Goal: Task Accomplishment & Management: Manage account settings

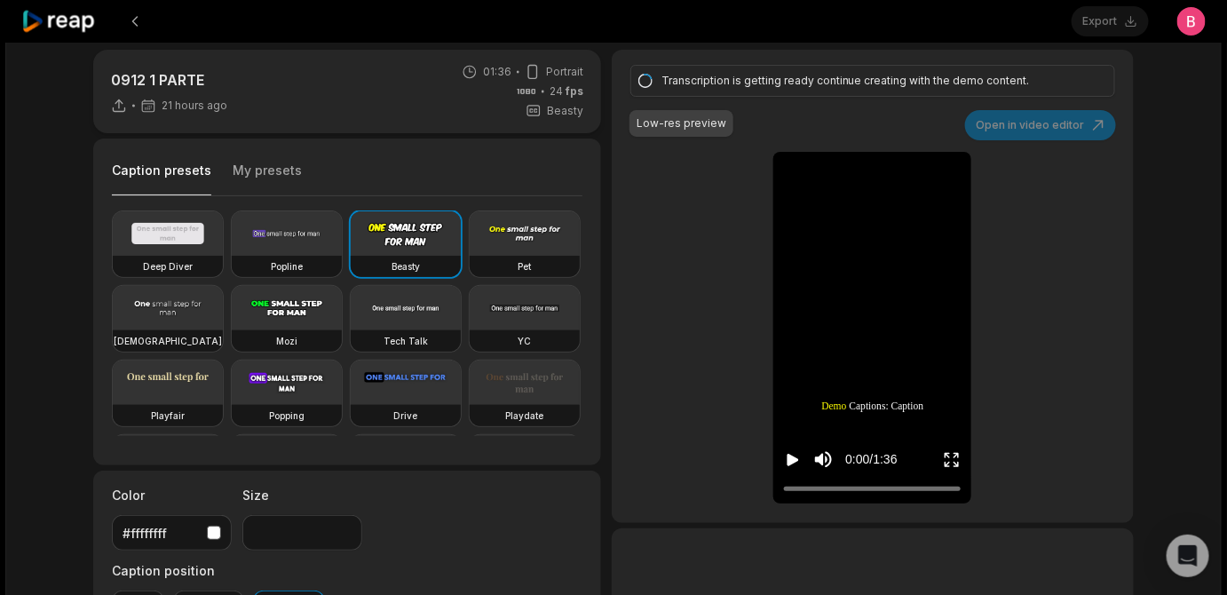
click at [611, 201] on div "0912 1 PARTE 21 hours ago 01:36 Portrait 24 fps Beasty Caption presets My prese…" at bounding box center [613, 475] width 1076 height 851
click at [604, 235] on div "0912 1 PARTE 21 hours ago 01:36 Portrait 24 fps Beasty Caption presets My prese…" at bounding box center [613, 475] width 1076 height 851
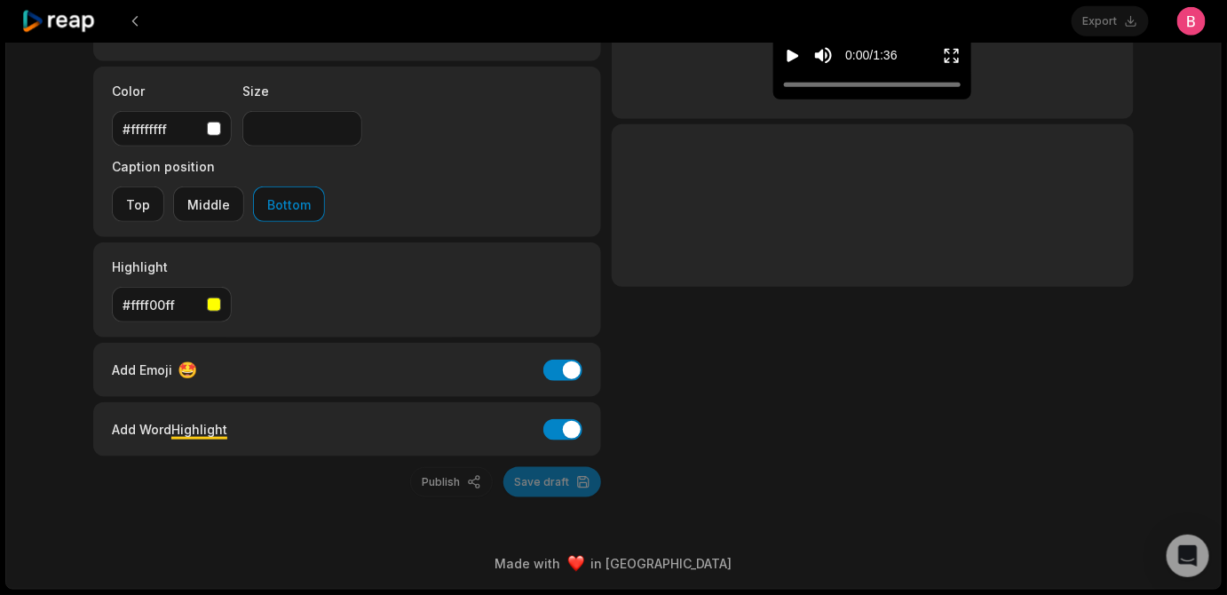
scroll to position [15, 0]
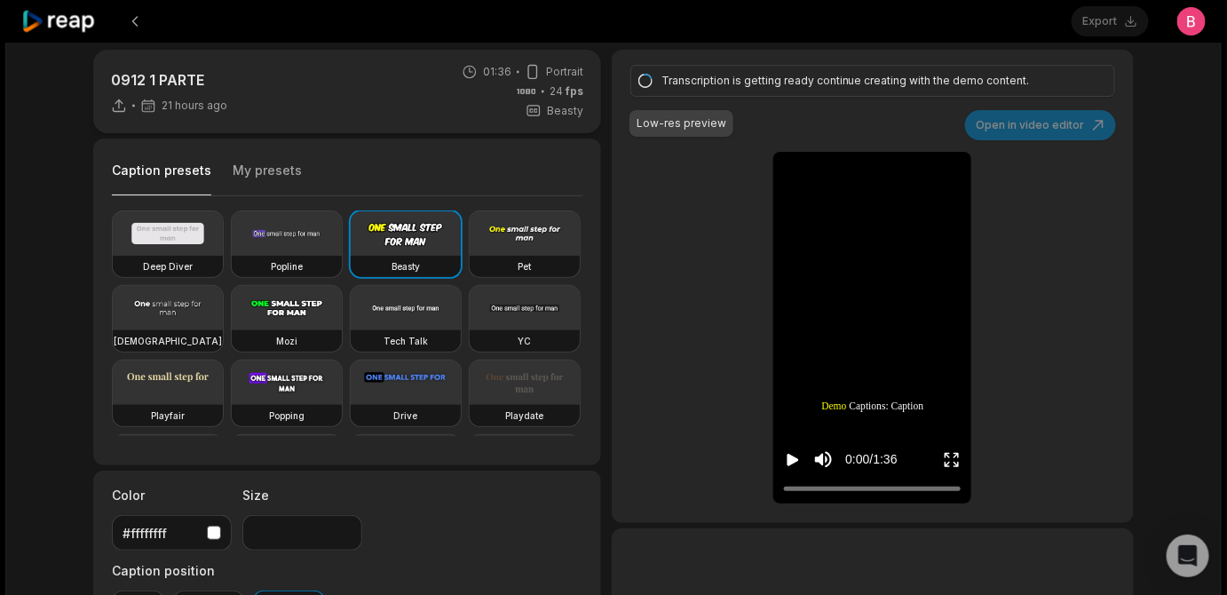
click at [84, 17] on icon at bounding box center [58, 22] width 75 height 24
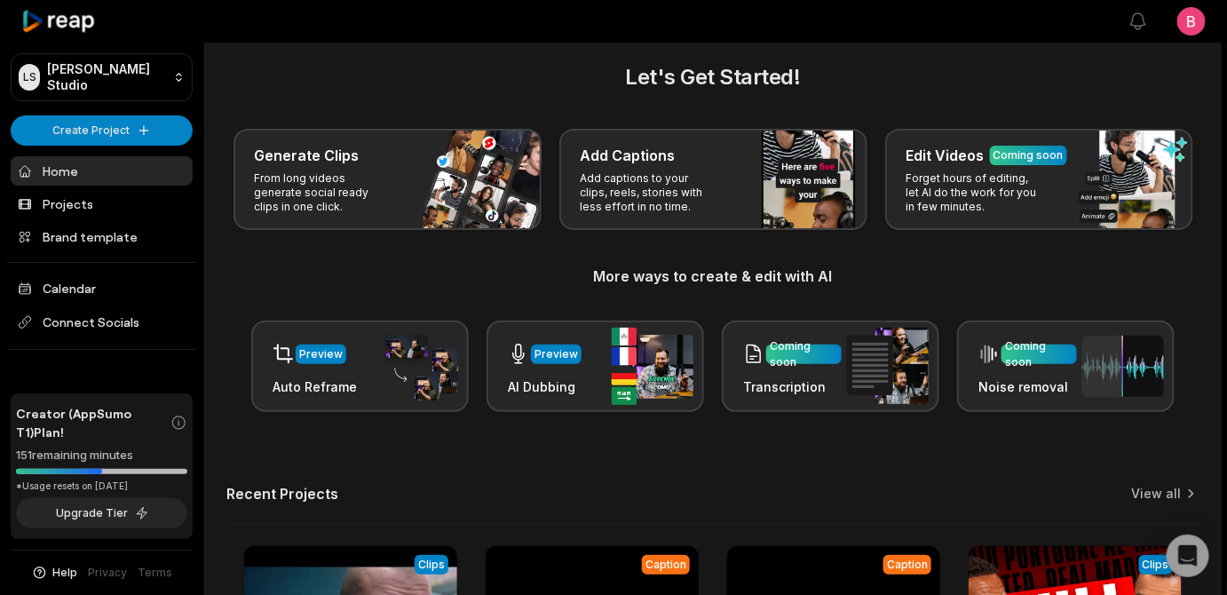
click at [288, 205] on div "Generate Clips From long videos generate social ready clips in one click. Add C…" at bounding box center [712, 179] width 973 height 101
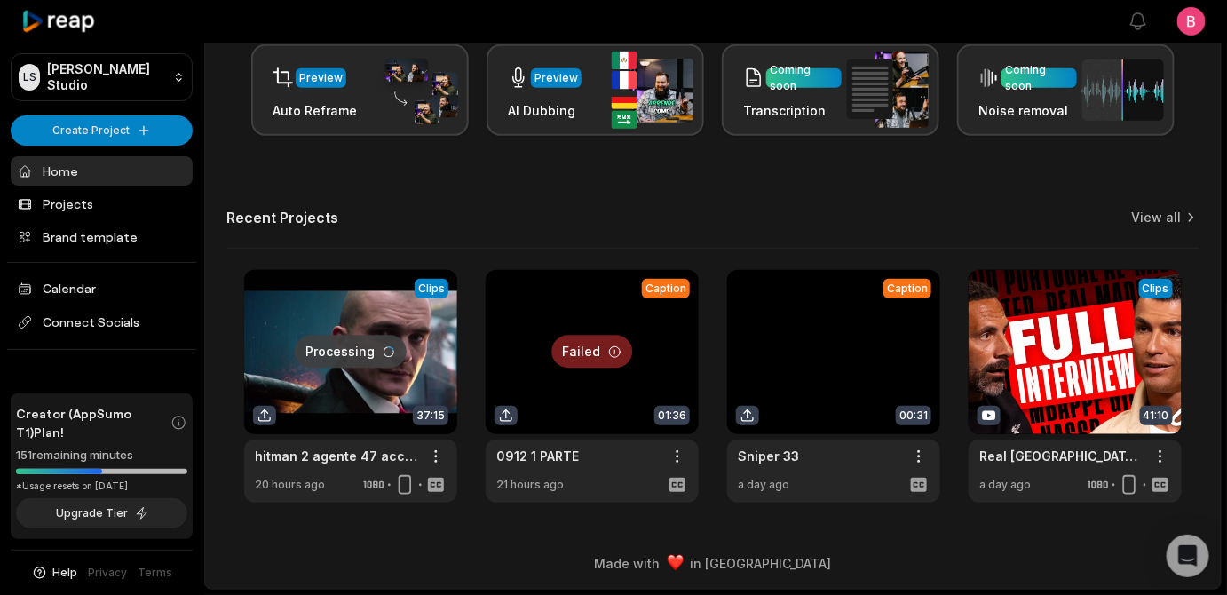
click at [224, 236] on div "Let's Get Started! Generate Clips From long videos generate social ready clips …" at bounding box center [712, 143] width 1015 height 717
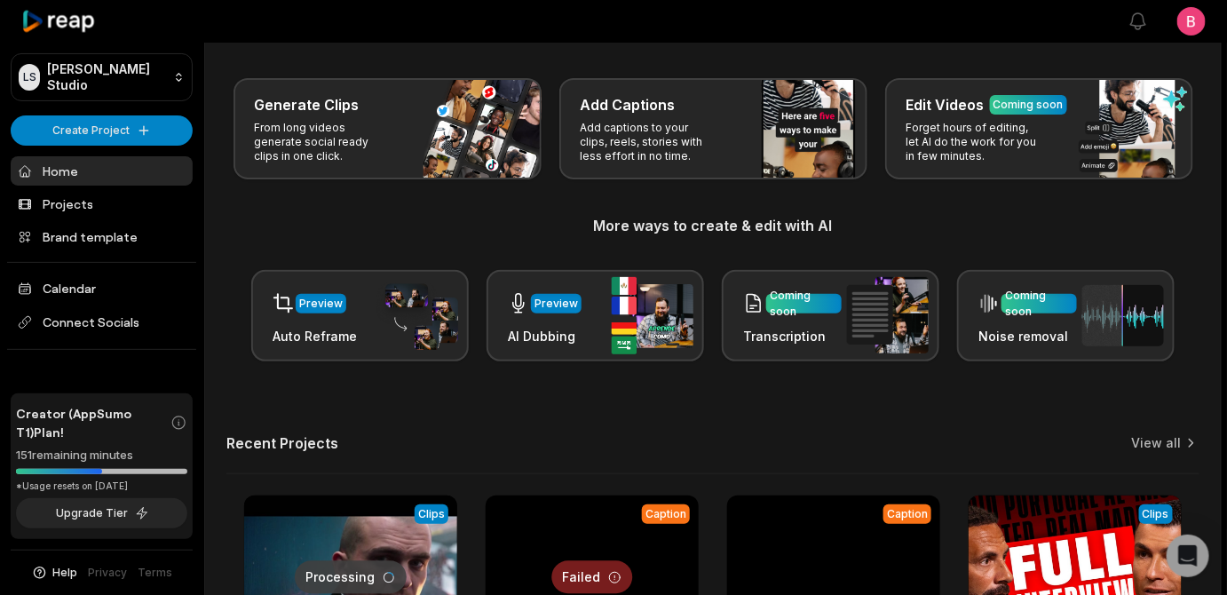
scroll to position [587, 0]
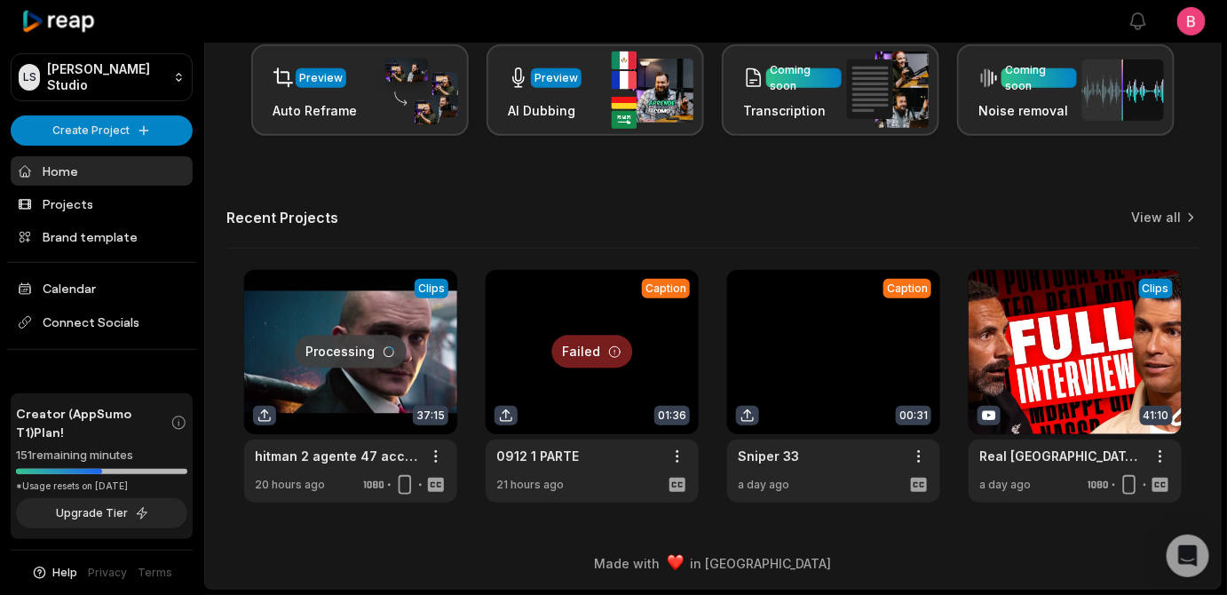
click at [224, 236] on div "Let's Get Started! Generate Clips From long videos generate social ready clips …" at bounding box center [712, 143] width 1015 height 717
click at [478, 209] on div "Recent Projects View all" at bounding box center [712, 229] width 973 height 40
click at [422, 538] on footer "Made with in San Francisco" at bounding box center [712, 563] width 1015 height 51
click at [374, 334] on link at bounding box center [350, 386] width 213 height 233
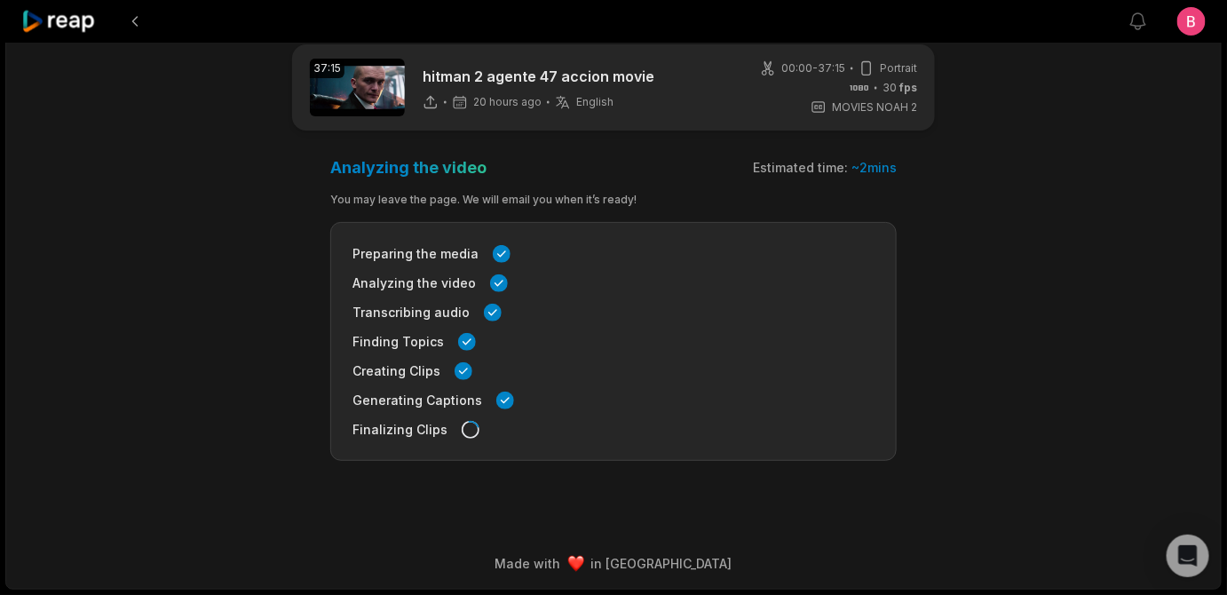
scroll to position [44, 0]
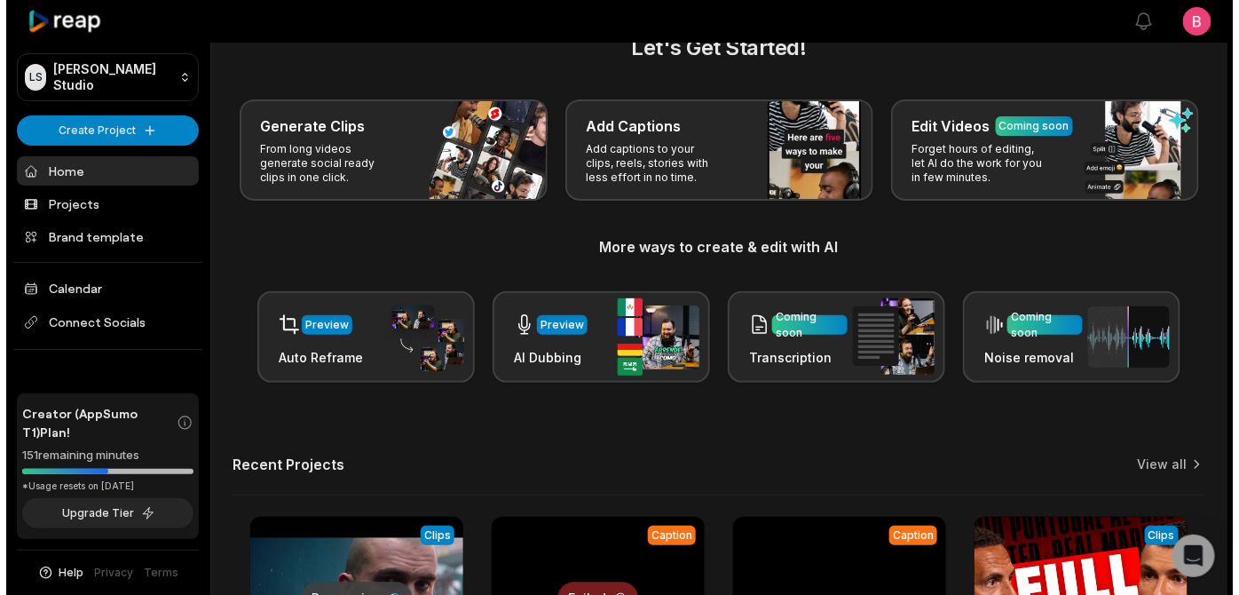
scroll to position [587, 0]
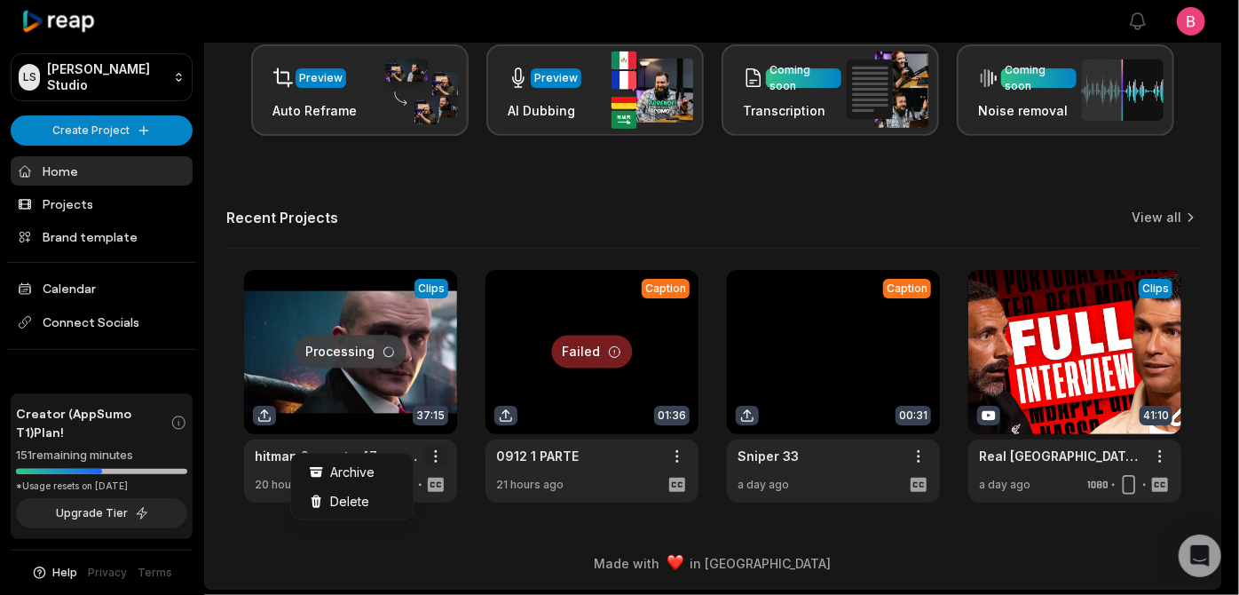
click at [425, 304] on html "LS Logan's Studio Create Project Home Projects Brand template Calendar Connect …" at bounding box center [619, 6] width 1239 height 595
click at [391, 516] on div "Delete" at bounding box center [352, 500] width 115 height 29
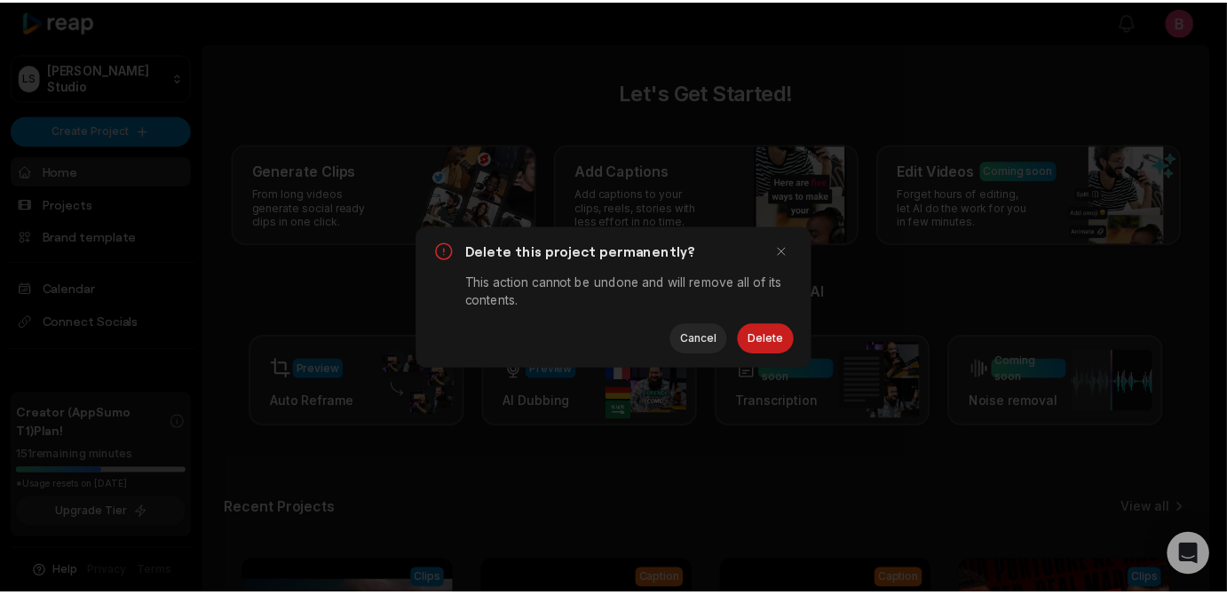
scroll to position [0, 0]
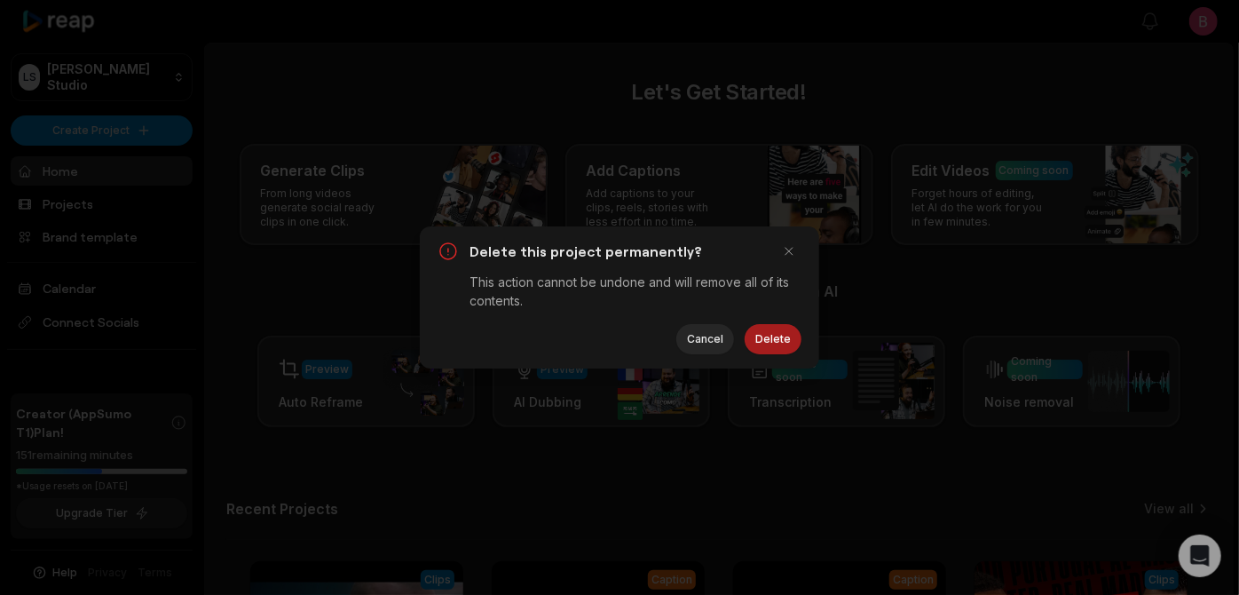
click at [769, 354] on button "Delete" at bounding box center [773, 339] width 57 height 30
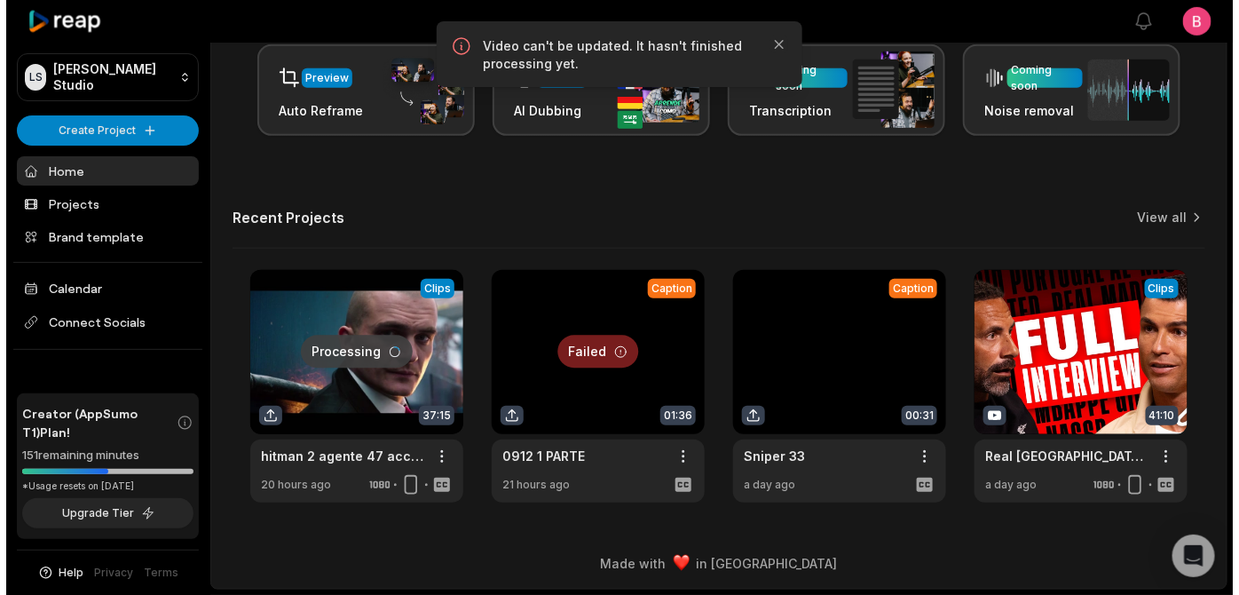
scroll to position [587, 0]
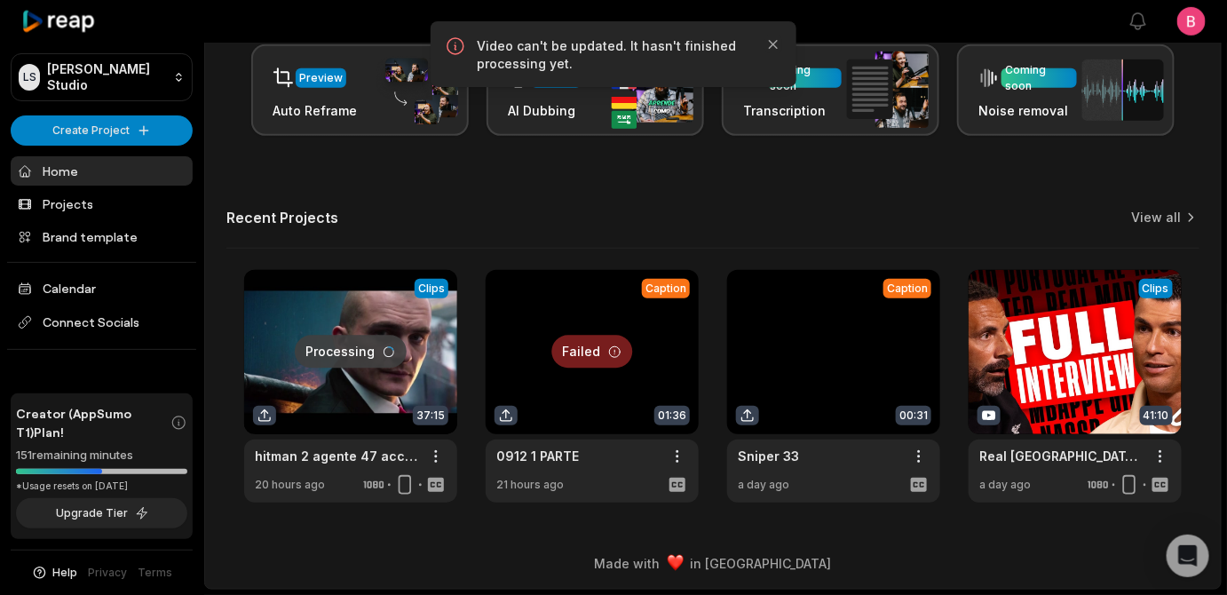
click at [705, 216] on div "Recent Projects View all" at bounding box center [712, 229] width 973 height 40
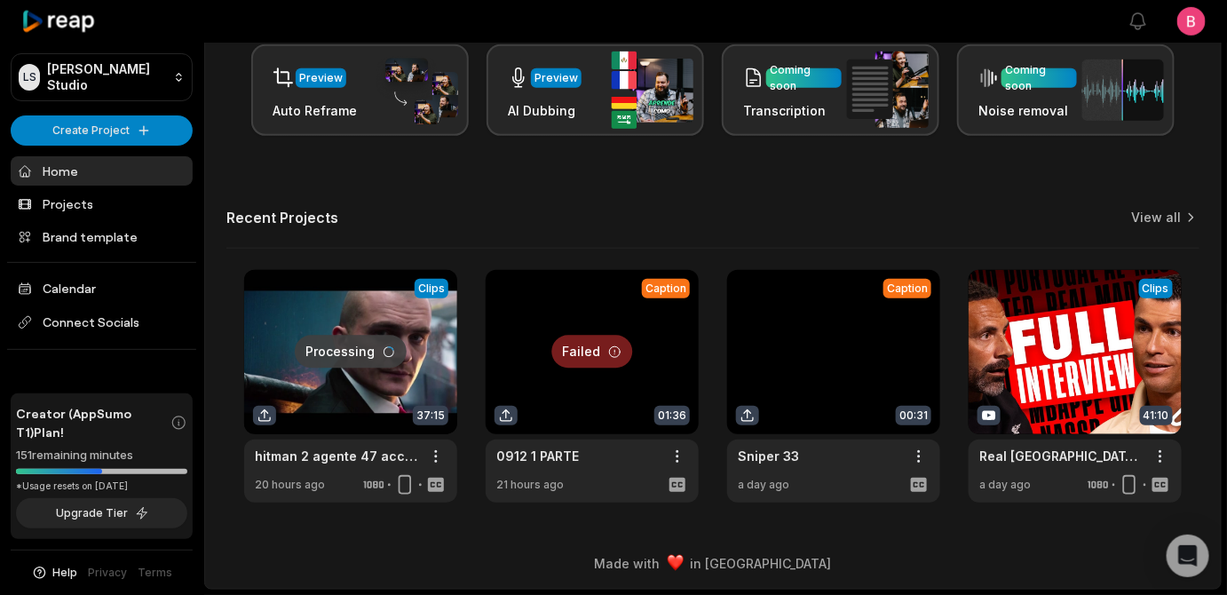
click at [715, 223] on div "Let's Get Started! Generate Clips From long videos generate social ready clips …" at bounding box center [712, 143] width 1015 height 717
click at [664, 304] on html "LS Logan's Studio Create Project Home Projects Brand template Calendar Connect …" at bounding box center [613, 6] width 1227 height 595
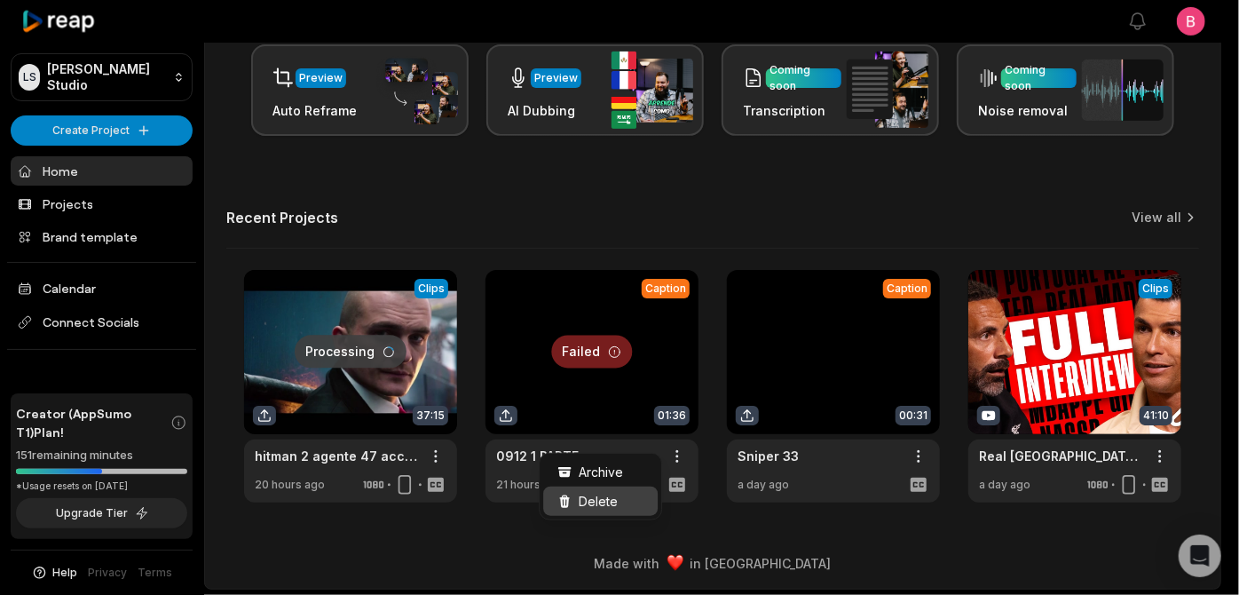
click at [638, 504] on div "Delete" at bounding box center [600, 500] width 115 height 29
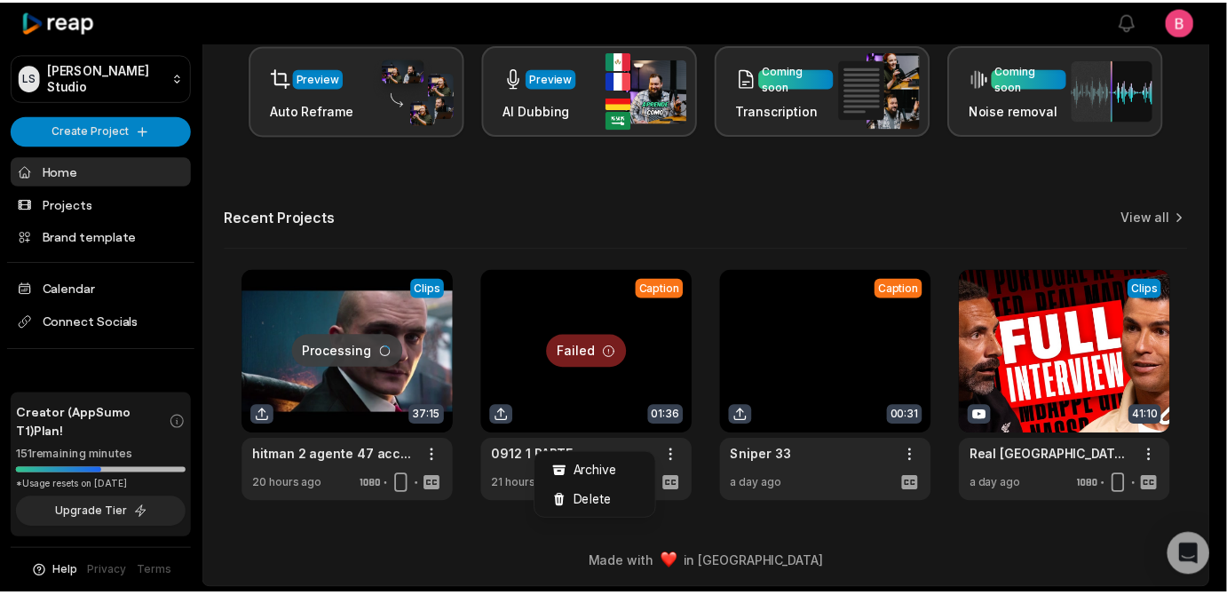
scroll to position [0, 0]
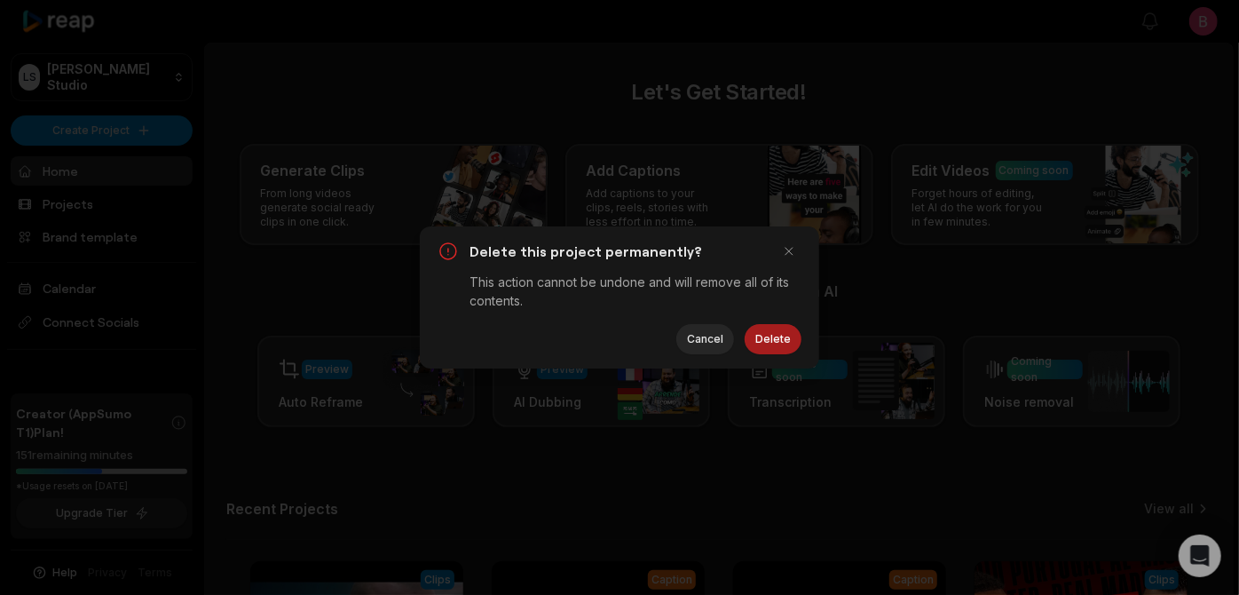
click at [772, 354] on button "Delete" at bounding box center [773, 339] width 57 height 30
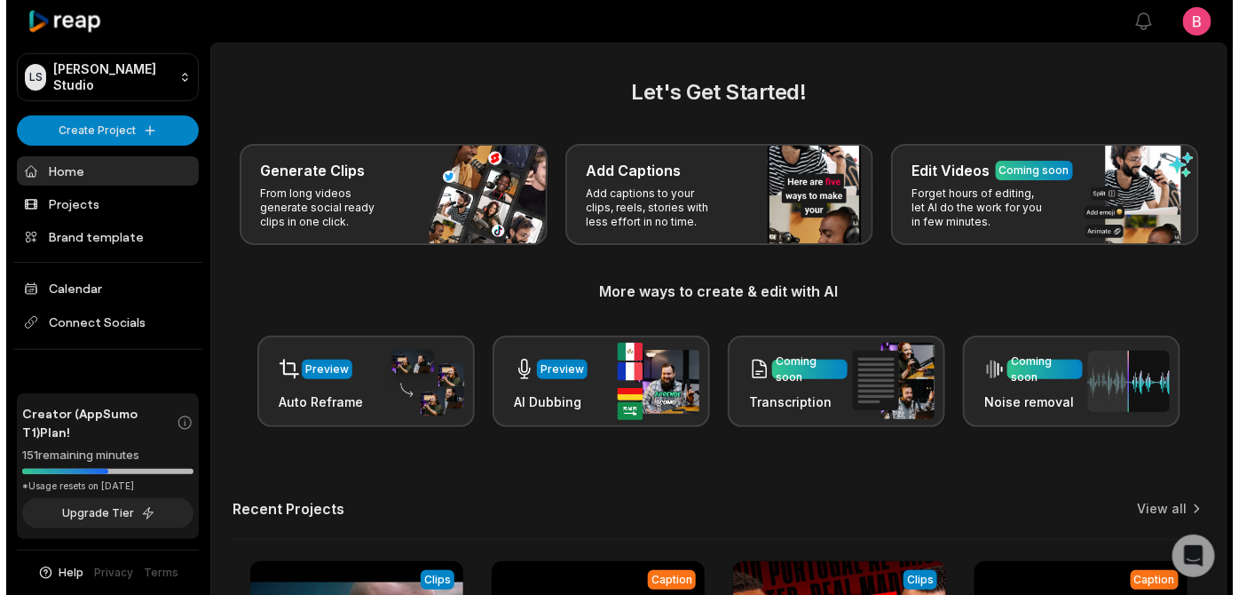
scroll to position [587, 0]
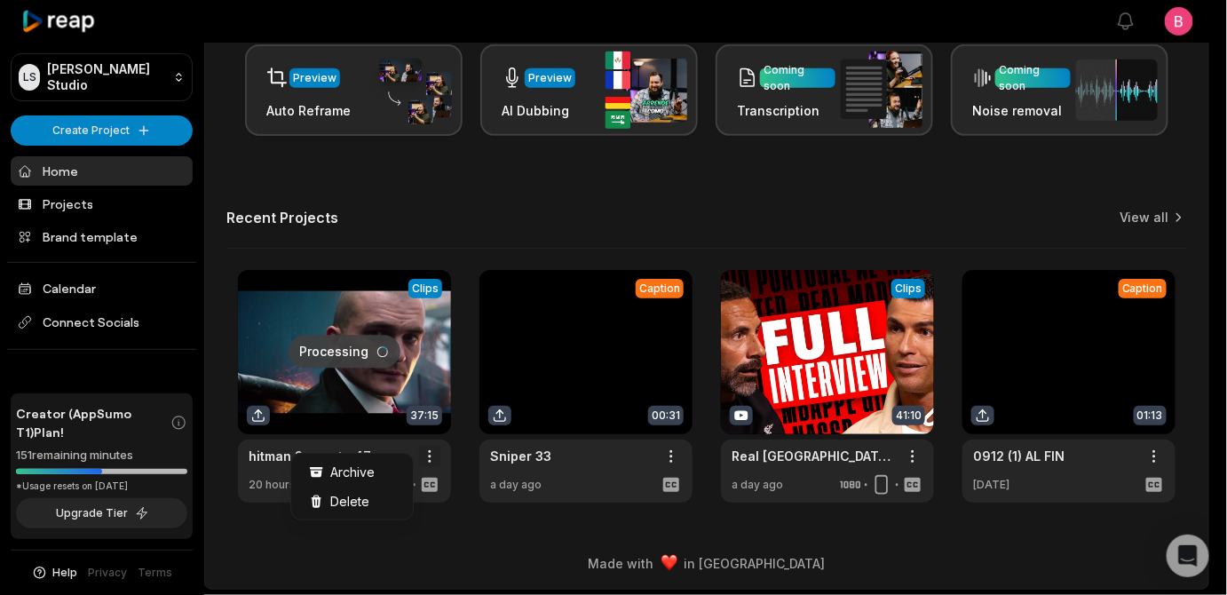
click at [416, 304] on html "LS Logan's Studio Create Project Home Projects Brand template Calendar Connect …" at bounding box center [613, 6] width 1227 height 595
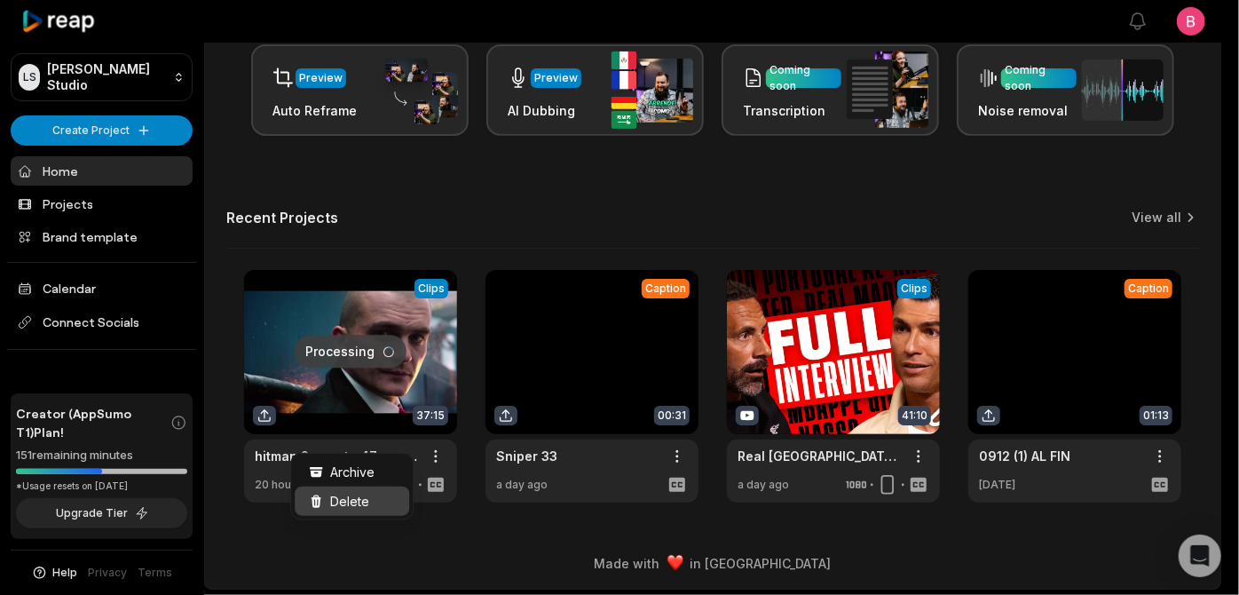
click at [369, 506] on span "Delete" at bounding box center [349, 501] width 39 height 19
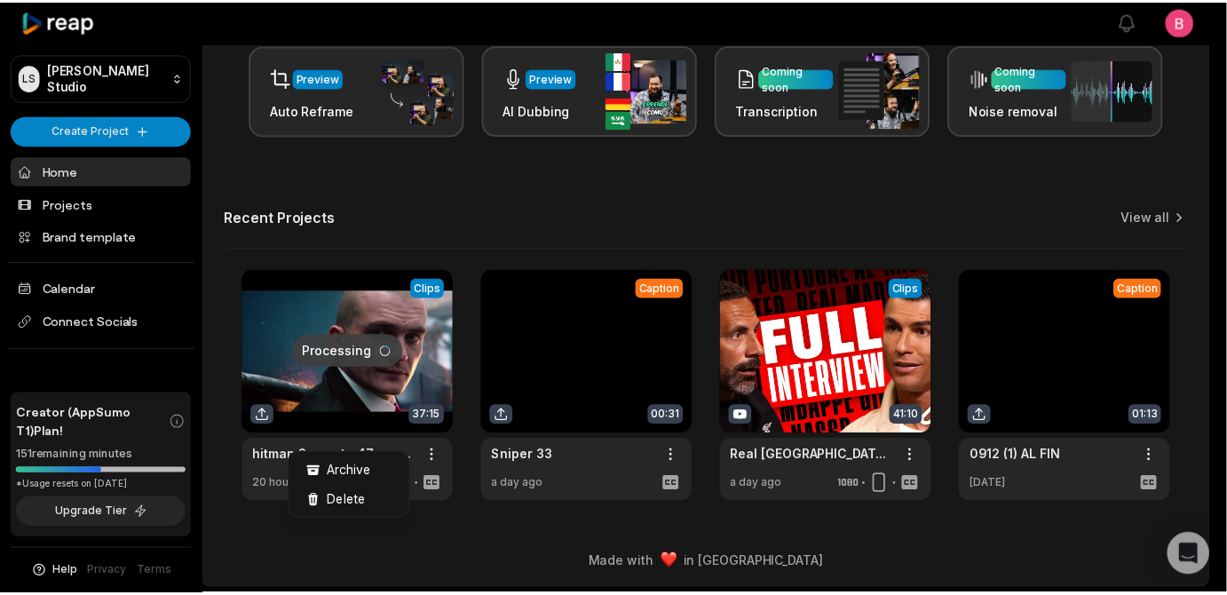
scroll to position [0, 0]
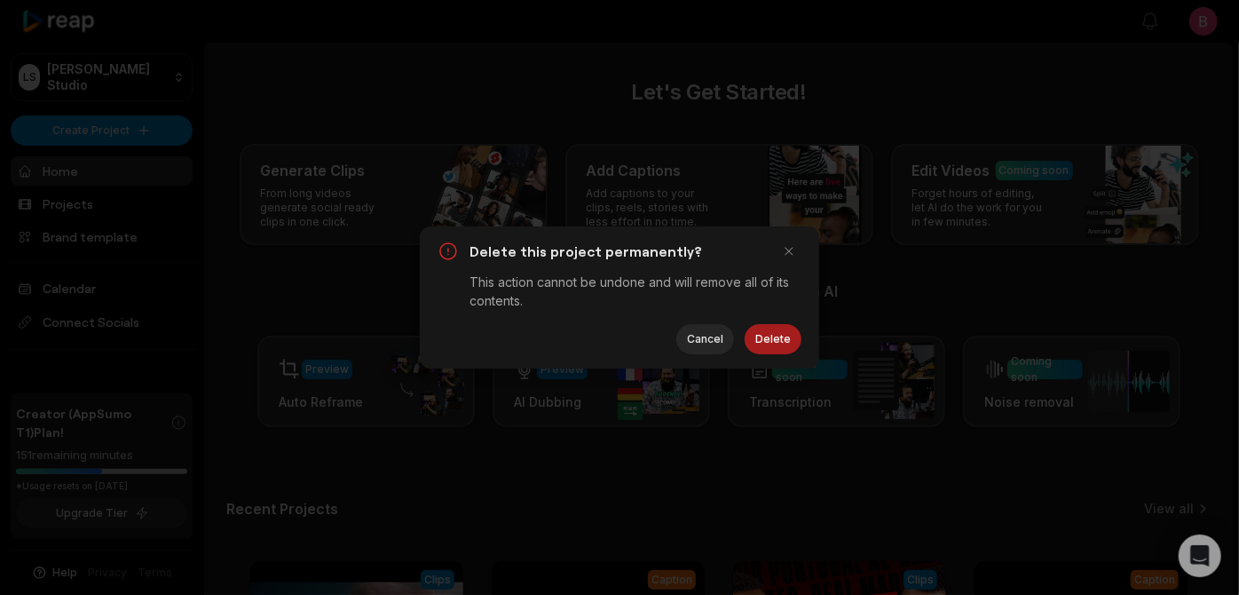
click at [765, 339] on button "Delete" at bounding box center [773, 339] width 57 height 30
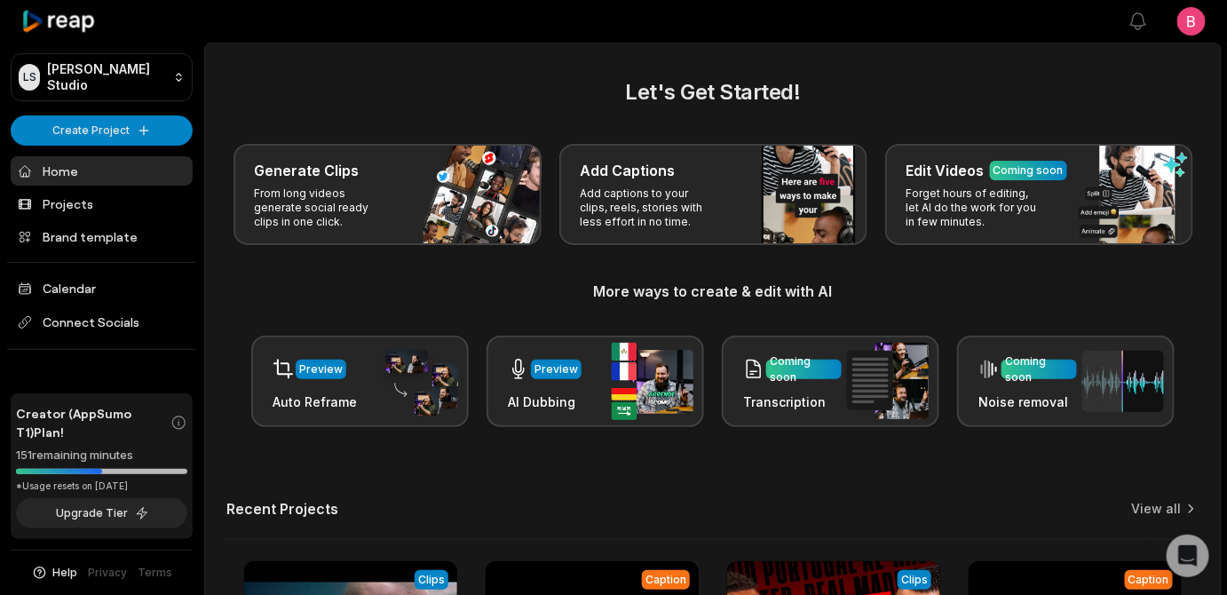
click at [265, 137] on div "Let's Get Started! Generate Clips From long videos generate social ready clips …" at bounding box center [712, 251] width 973 height 351
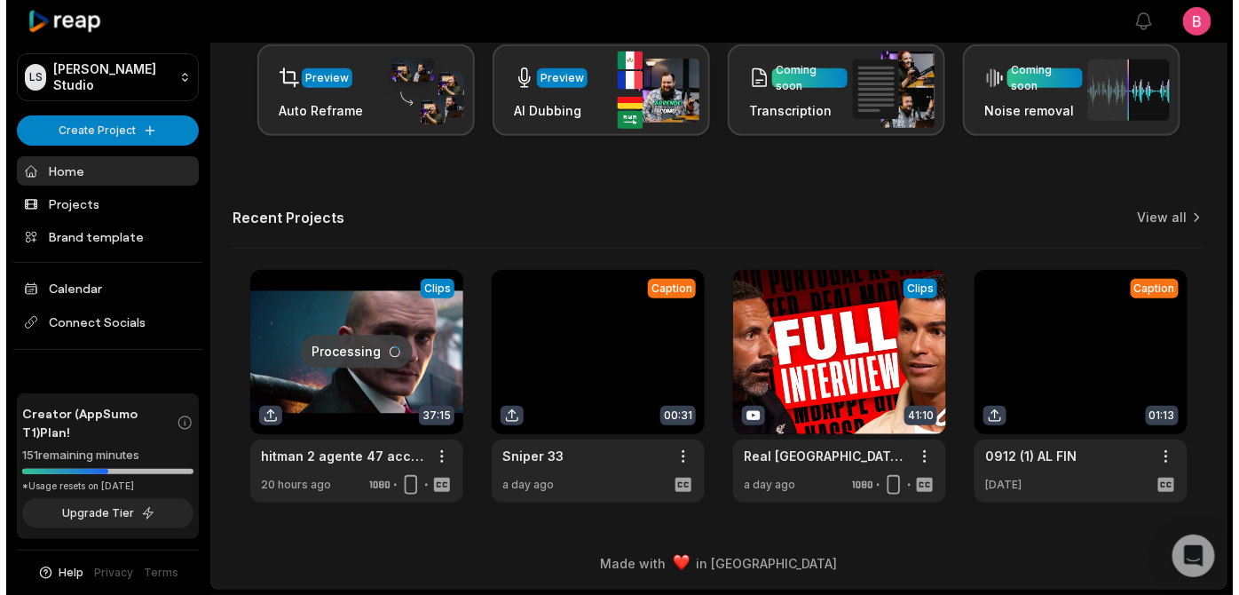
scroll to position [584, 0]
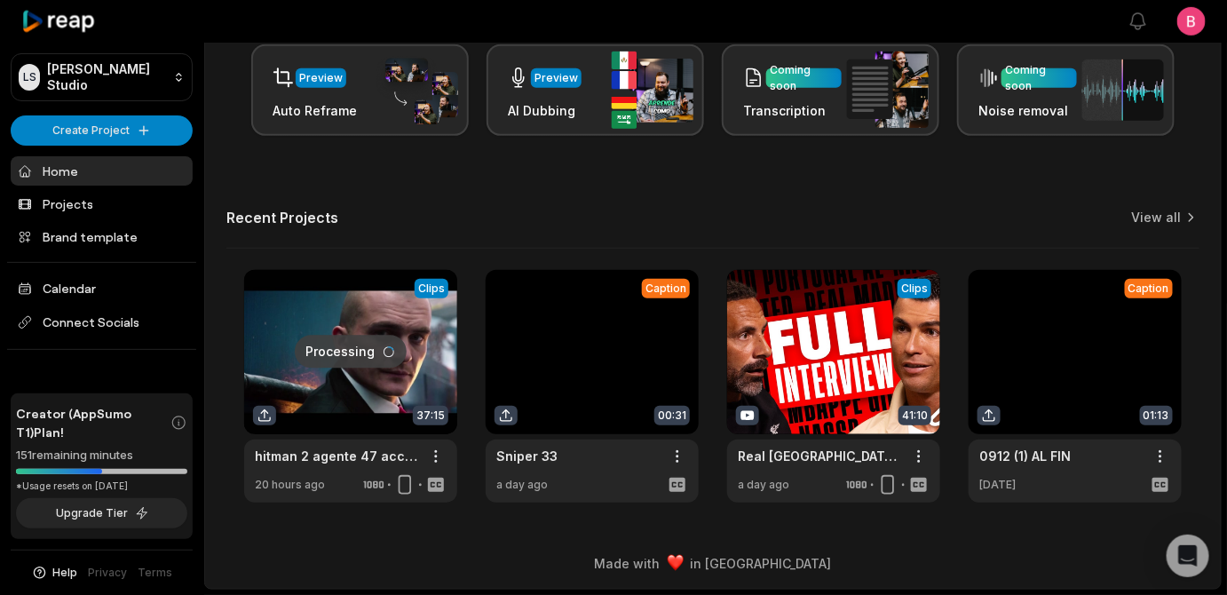
click at [887, 162] on div "Let's Get Started! Generate Clips From long videos generate social ready clips …" at bounding box center [712, 143] width 1015 height 717
click at [719, 446] on div "Processing Clips 37:15 hitman 2 agente 47 accion movie Open options 20 hours ag…" at bounding box center [712, 386] width 973 height 233
click at [669, 304] on html "LS Logan's Studio Create Project Home Projects Brand template Calendar Connect …" at bounding box center [613, 6] width 1227 height 595
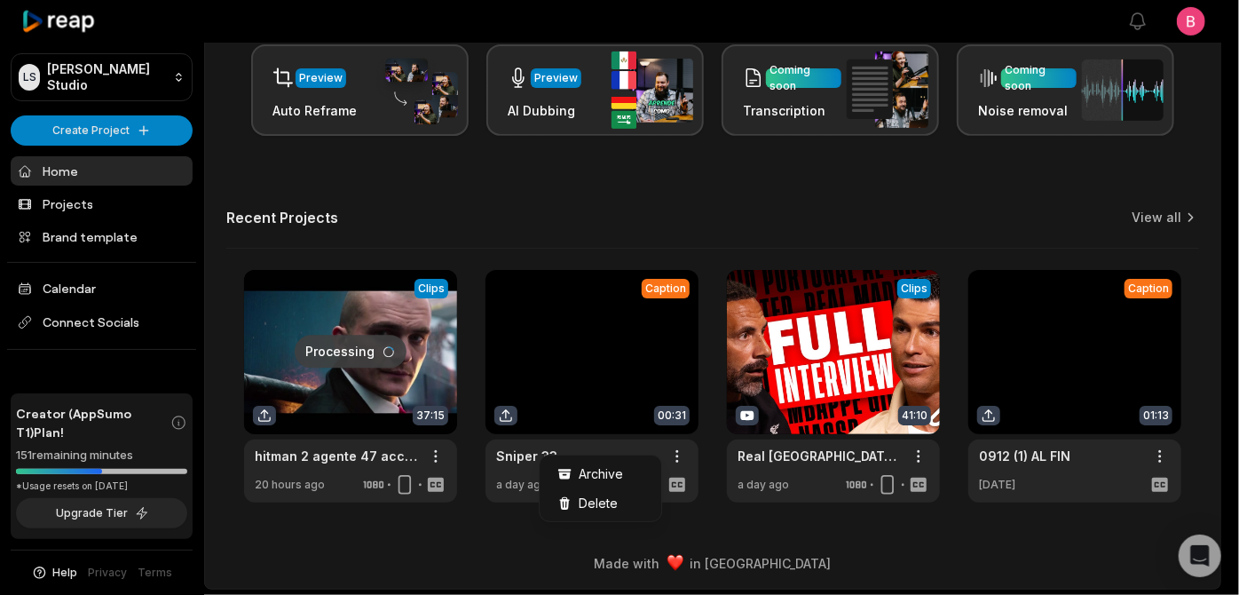
click at [598, 304] on html "LS Logan's Studio Create Project Home Projects Brand template Calendar Connect …" at bounding box center [619, 6] width 1239 height 595
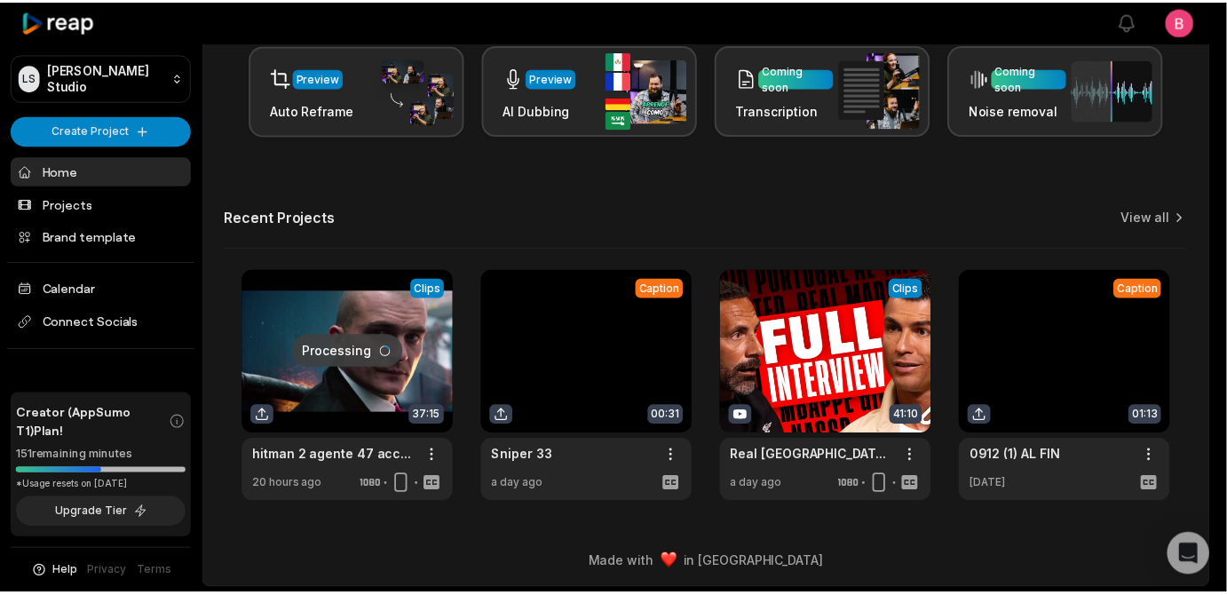
scroll to position [440, 0]
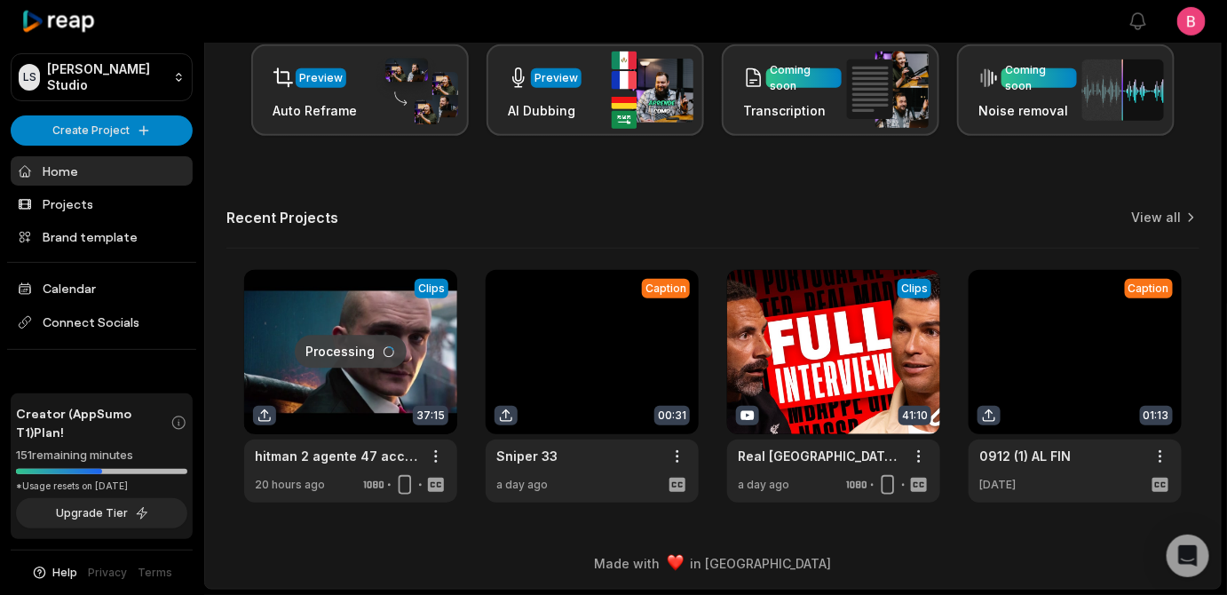
click at [581, 473] on link at bounding box center [592, 386] width 213 height 233
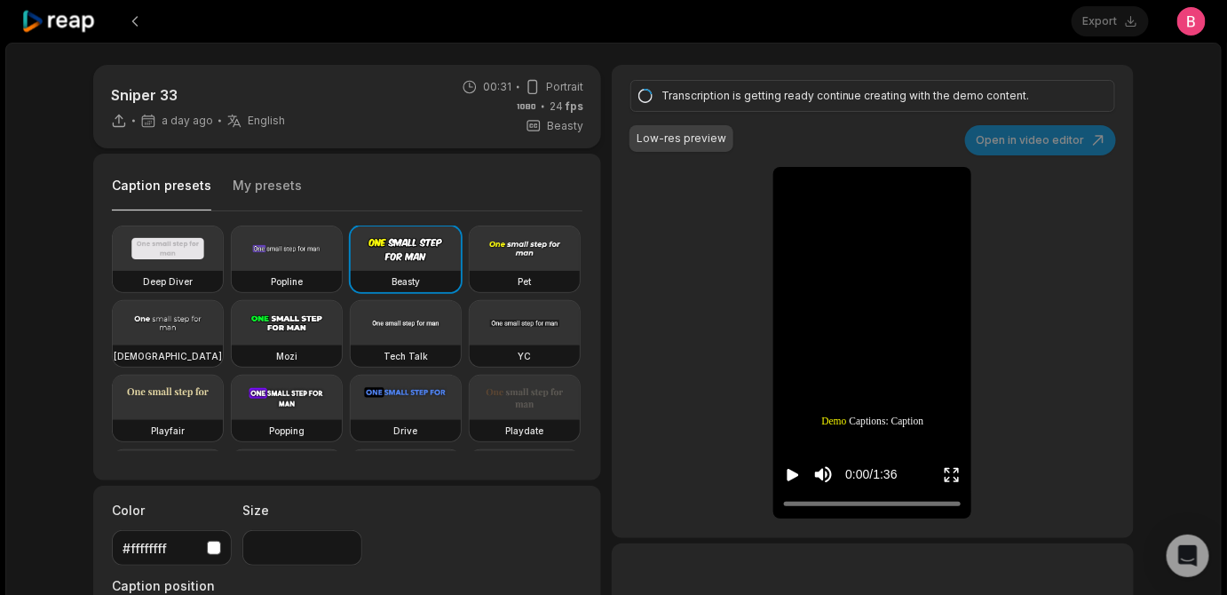
type input "**"
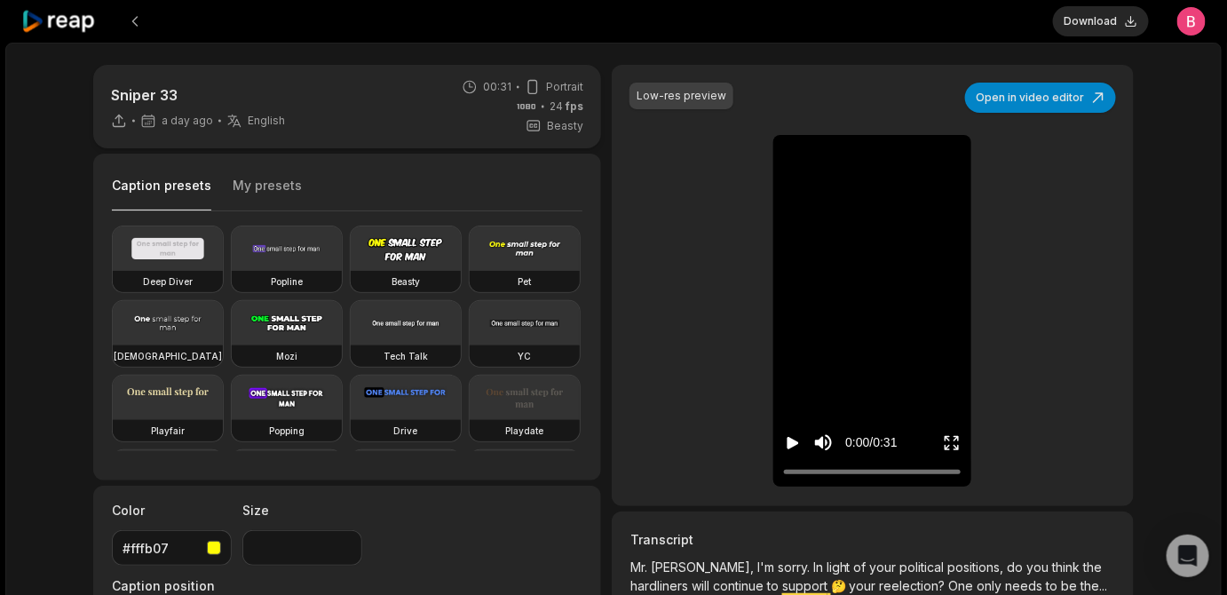
click at [794, 452] on icon "Play video" at bounding box center [793, 443] width 18 height 18
click at [789, 449] on icon "Pause video" at bounding box center [789, 443] width 3 height 12
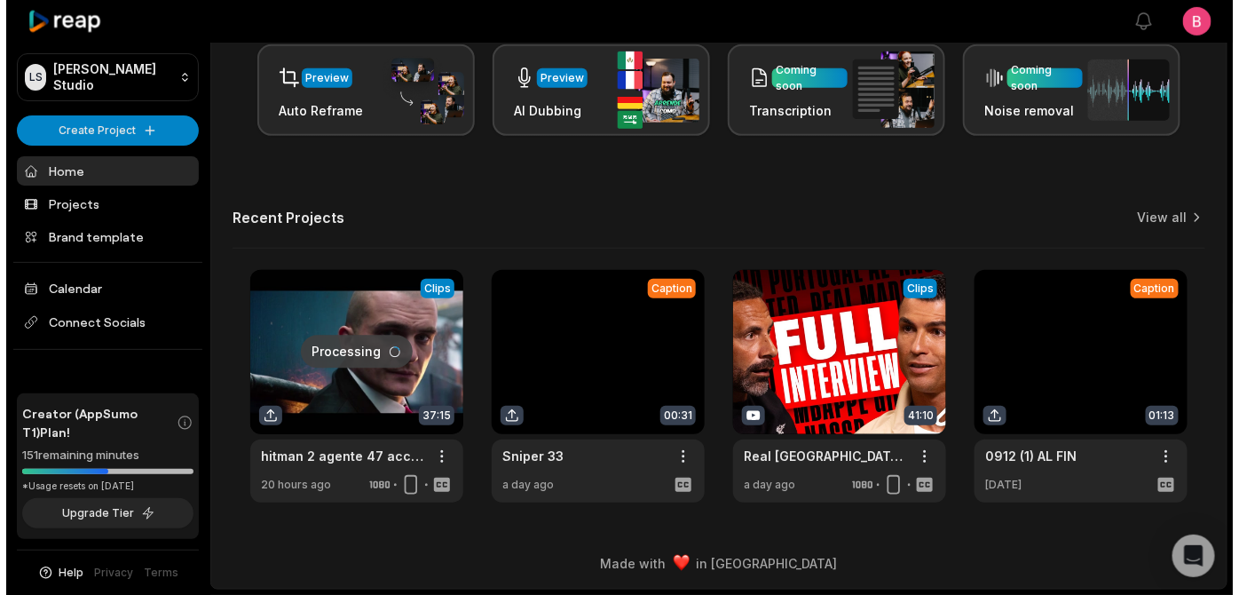
scroll to position [587, 0]
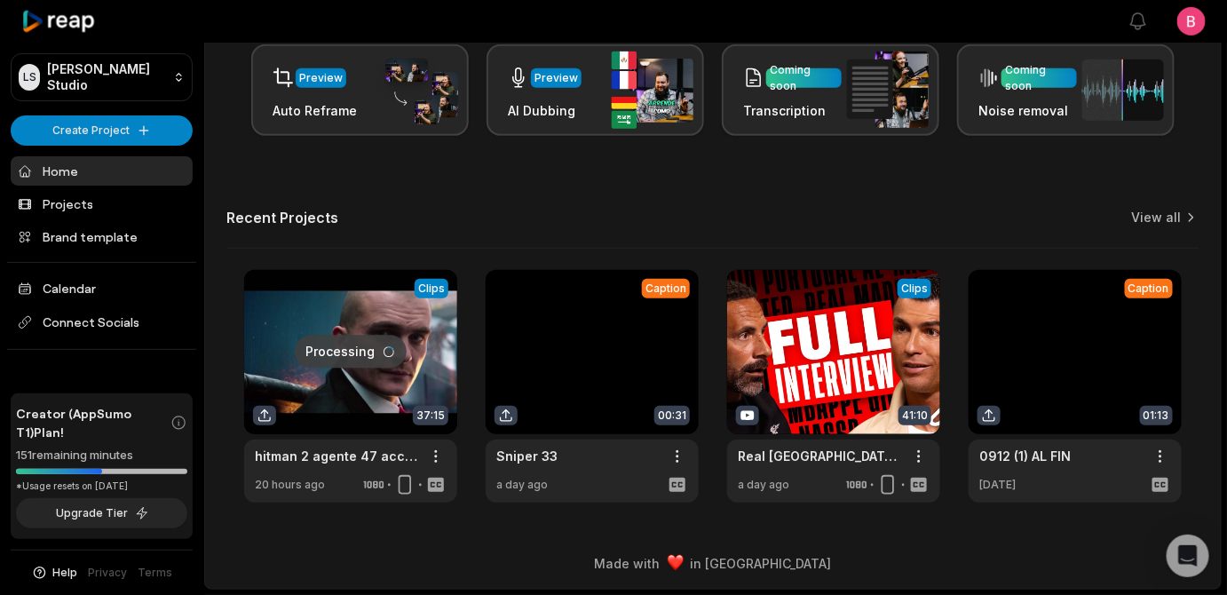
click at [847, 138] on div "Let's Get Started! Generate Clips From long videos generate social ready clips …" at bounding box center [712, 143] width 1015 height 717
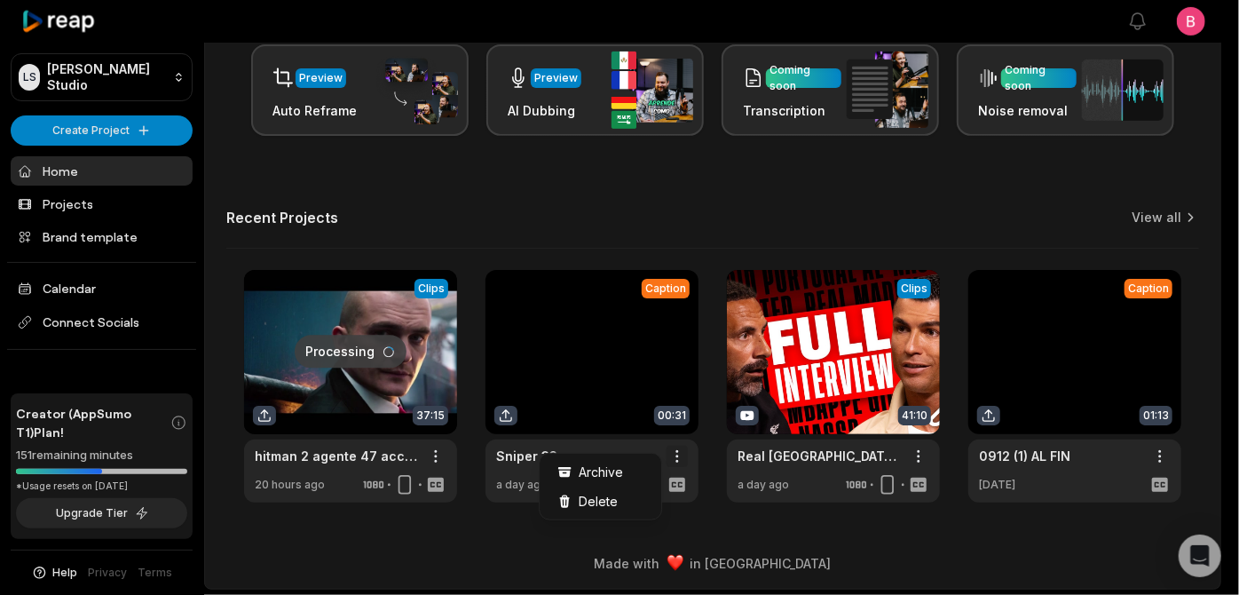
click at [667, 304] on html "LS Logan's Studio Create Project Home Projects Brand template Calendar Connect …" at bounding box center [619, 6] width 1239 height 595
click at [636, 507] on div "Delete" at bounding box center [600, 500] width 115 height 29
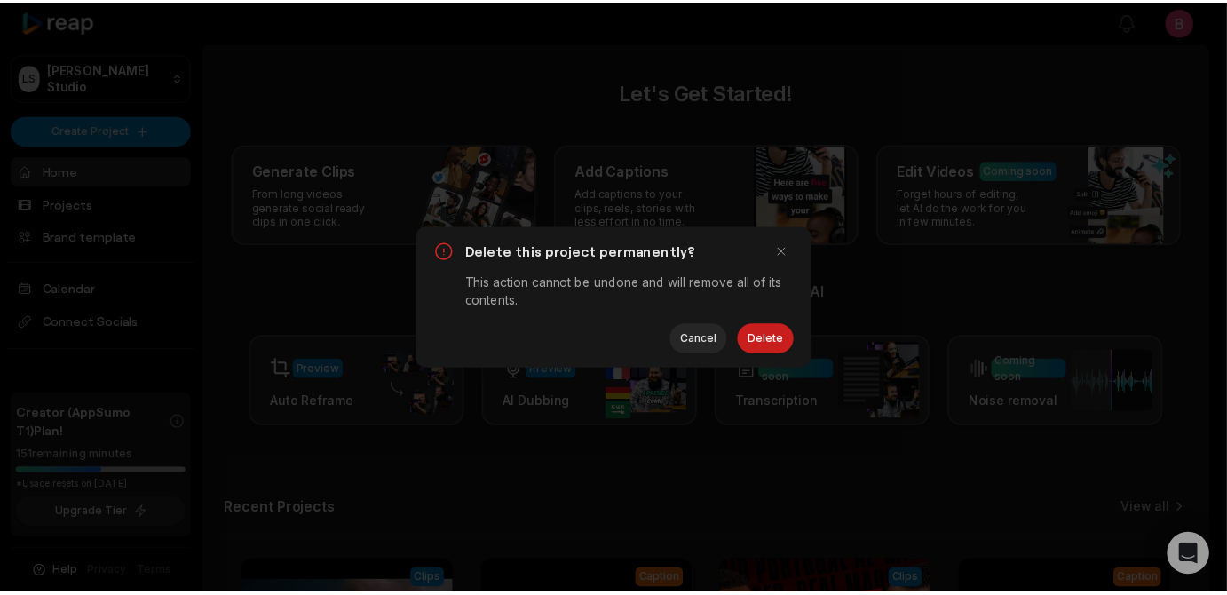
scroll to position [0, 0]
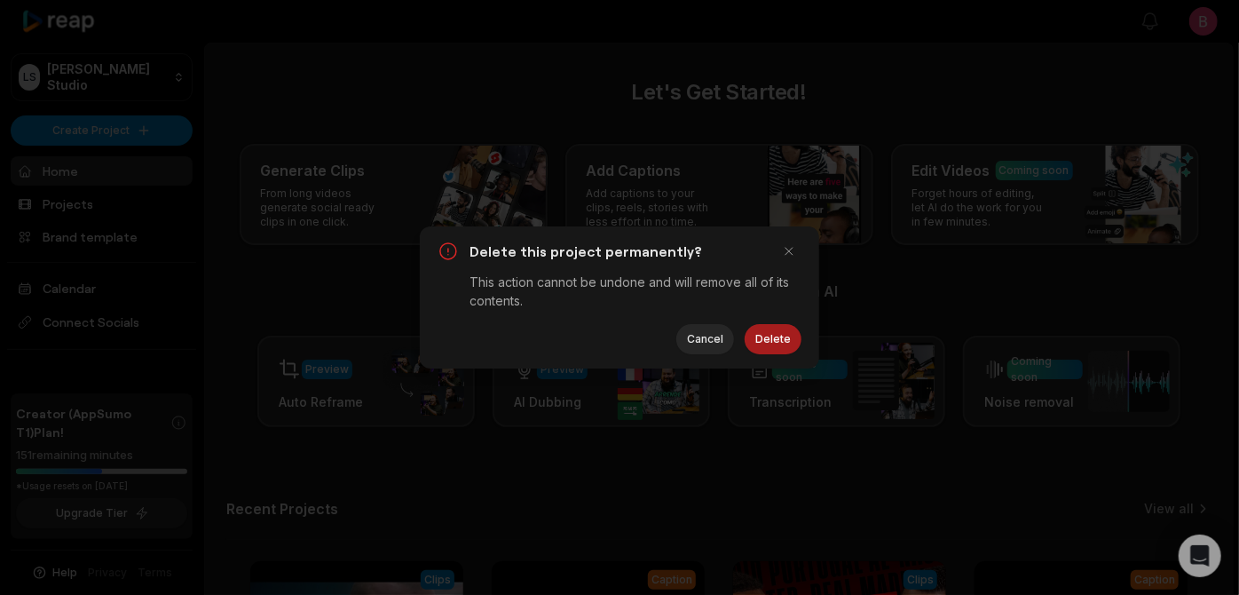
click at [754, 350] on button "Delete" at bounding box center [773, 339] width 57 height 30
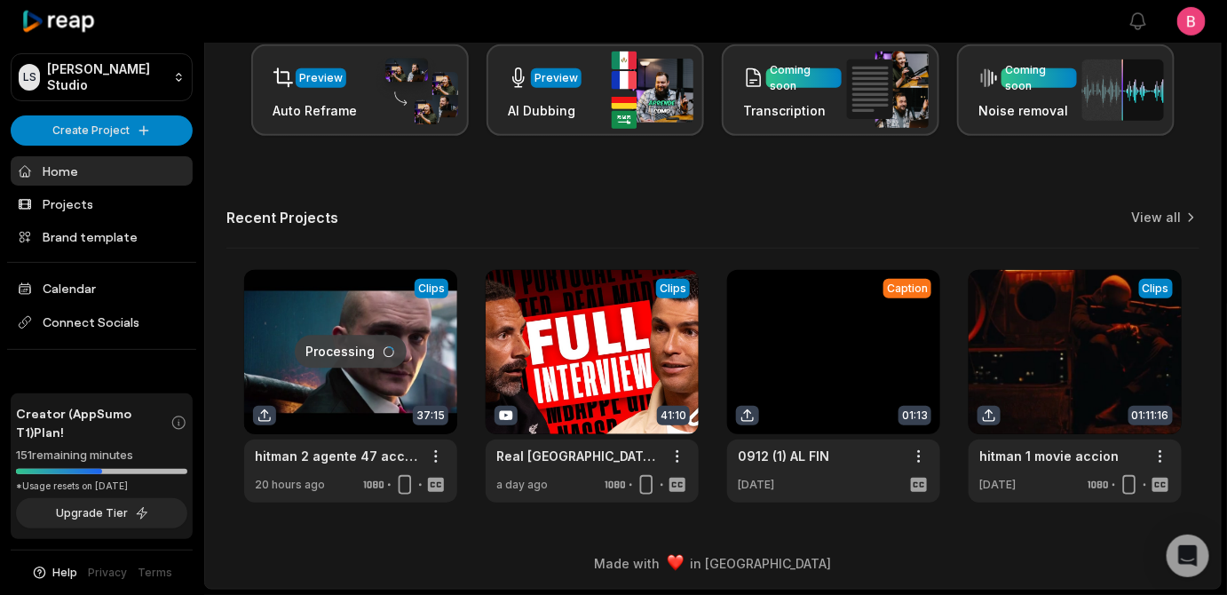
scroll to position [587, 0]
click at [852, 328] on link at bounding box center [833, 386] width 213 height 233
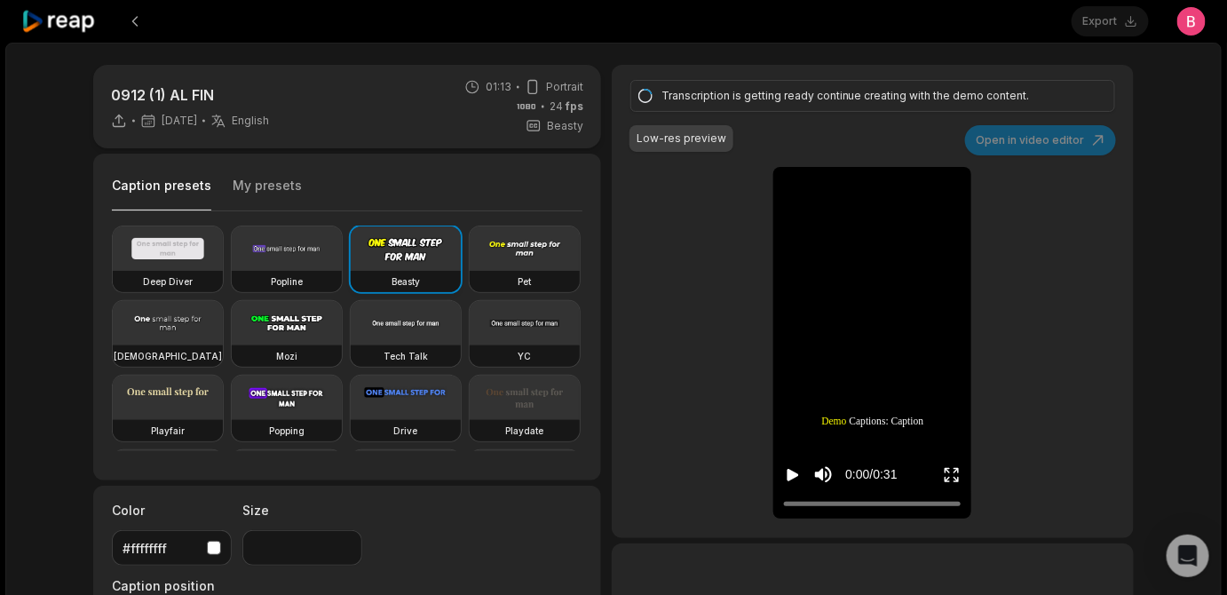
type input "**"
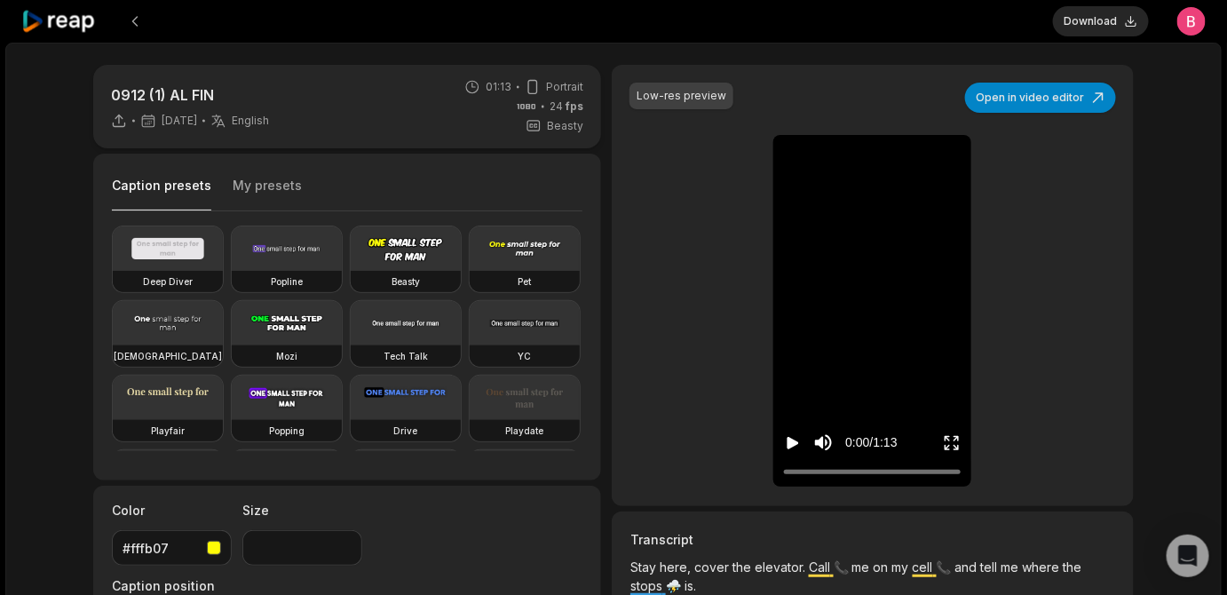
click at [787, 449] on icon "Play video" at bounding box center [793, 443] width 12 height 12
click at [788, 449] on icon "Pause video" at bounding box center [789, 443] width 3 height 12
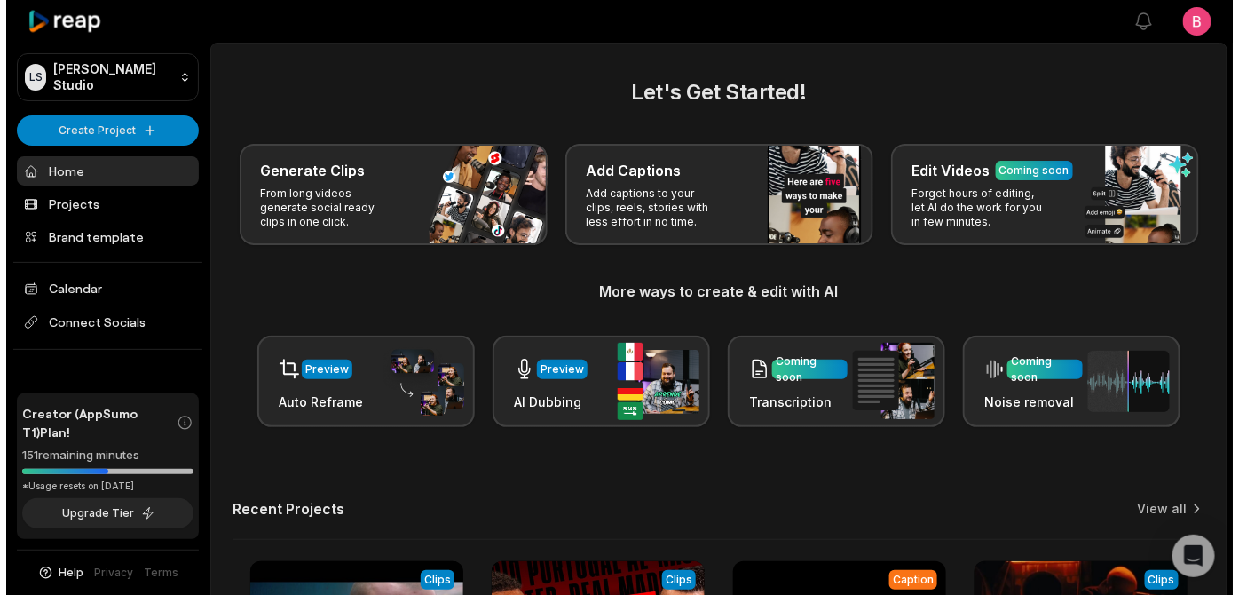
scroll to position [587, 0]
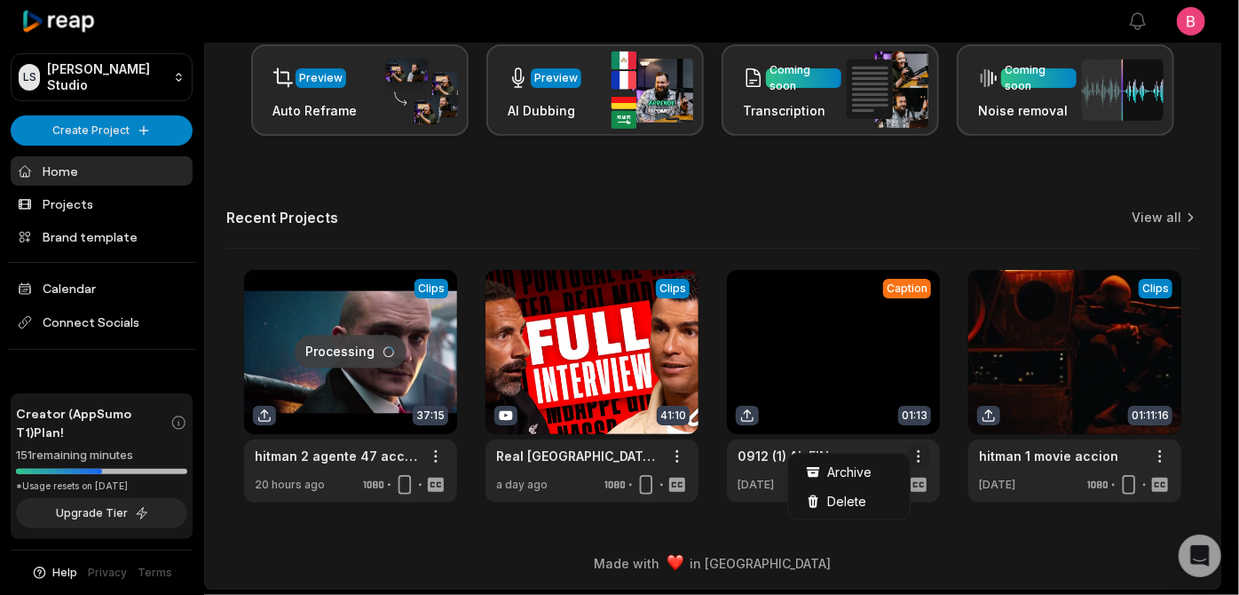
click at [913, 304] on html "LS Logan's Studio Create Project Home Projects Brand template Calendar Connect …" at bounding box center [619, 6] width 1239 height 595
click at [866, 510] on span "Delete" at bounding box center [846, 501] width 39 height 19
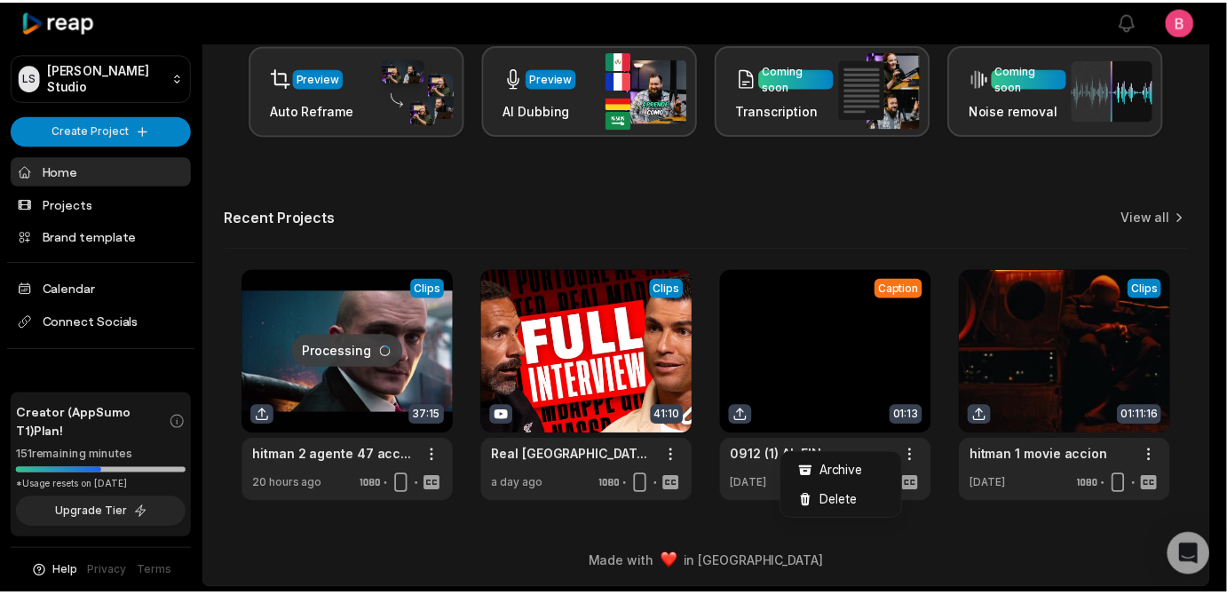
scroll to position [0, 0]
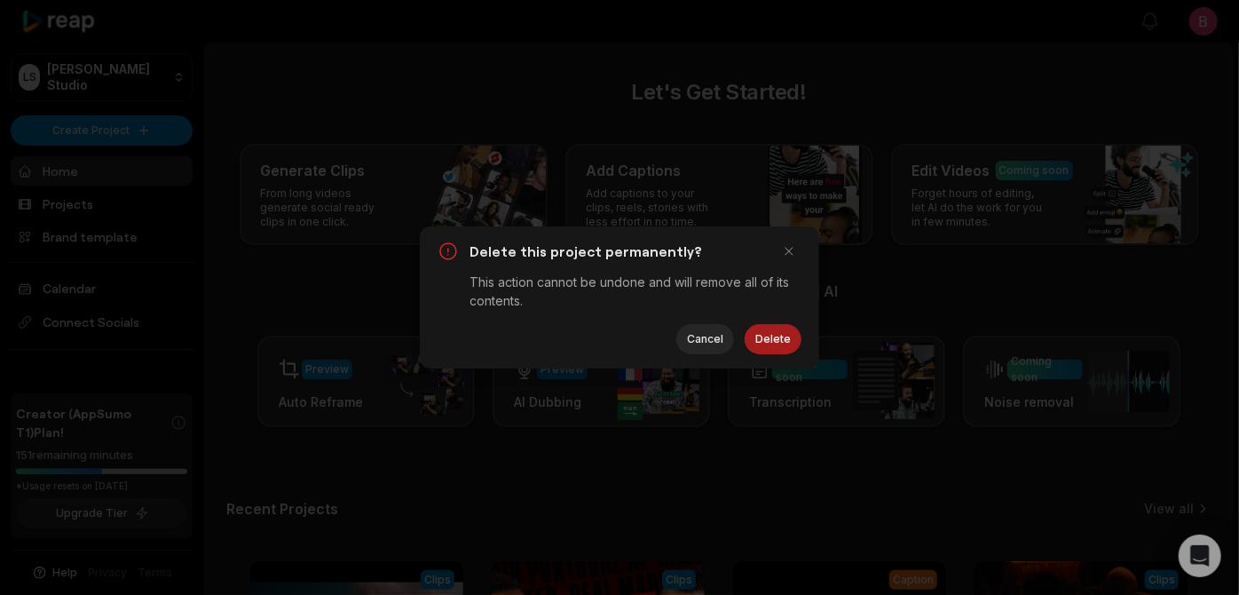
click at [765, 343] on button "Delete" at bounding box center [773, 339] width 57 height 30
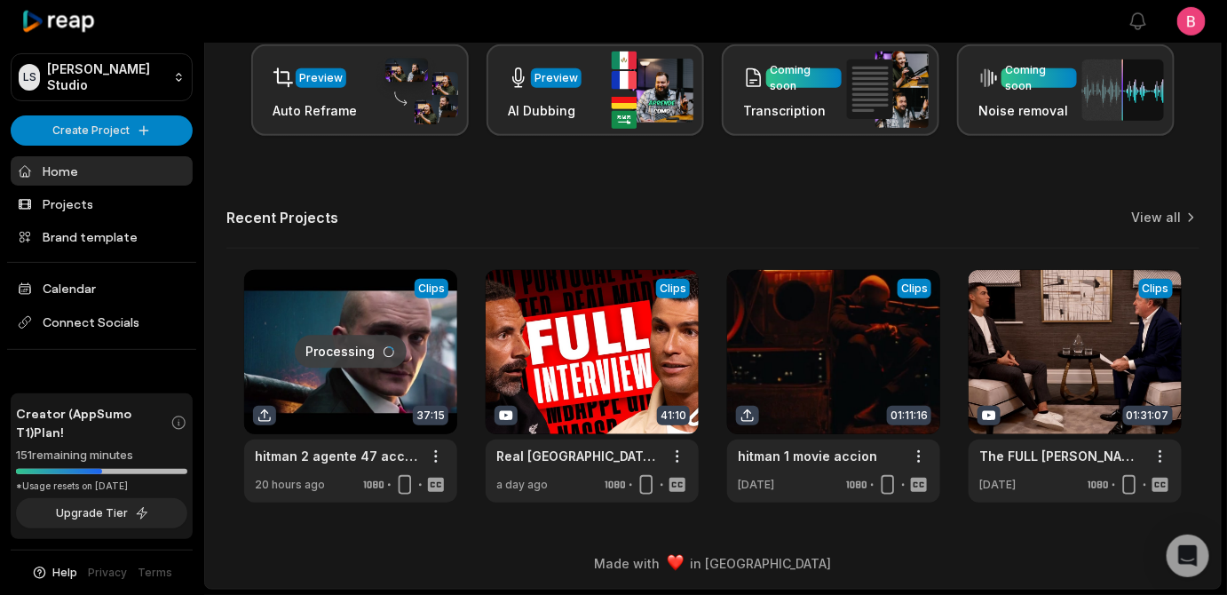
scroll to position [587, 0]
click at [757, 209] on div "Recent Projects View all" at bounding box center [712, 229] width 973 height 40
